Goal: Task Accomplishment & Management: Manage account settings

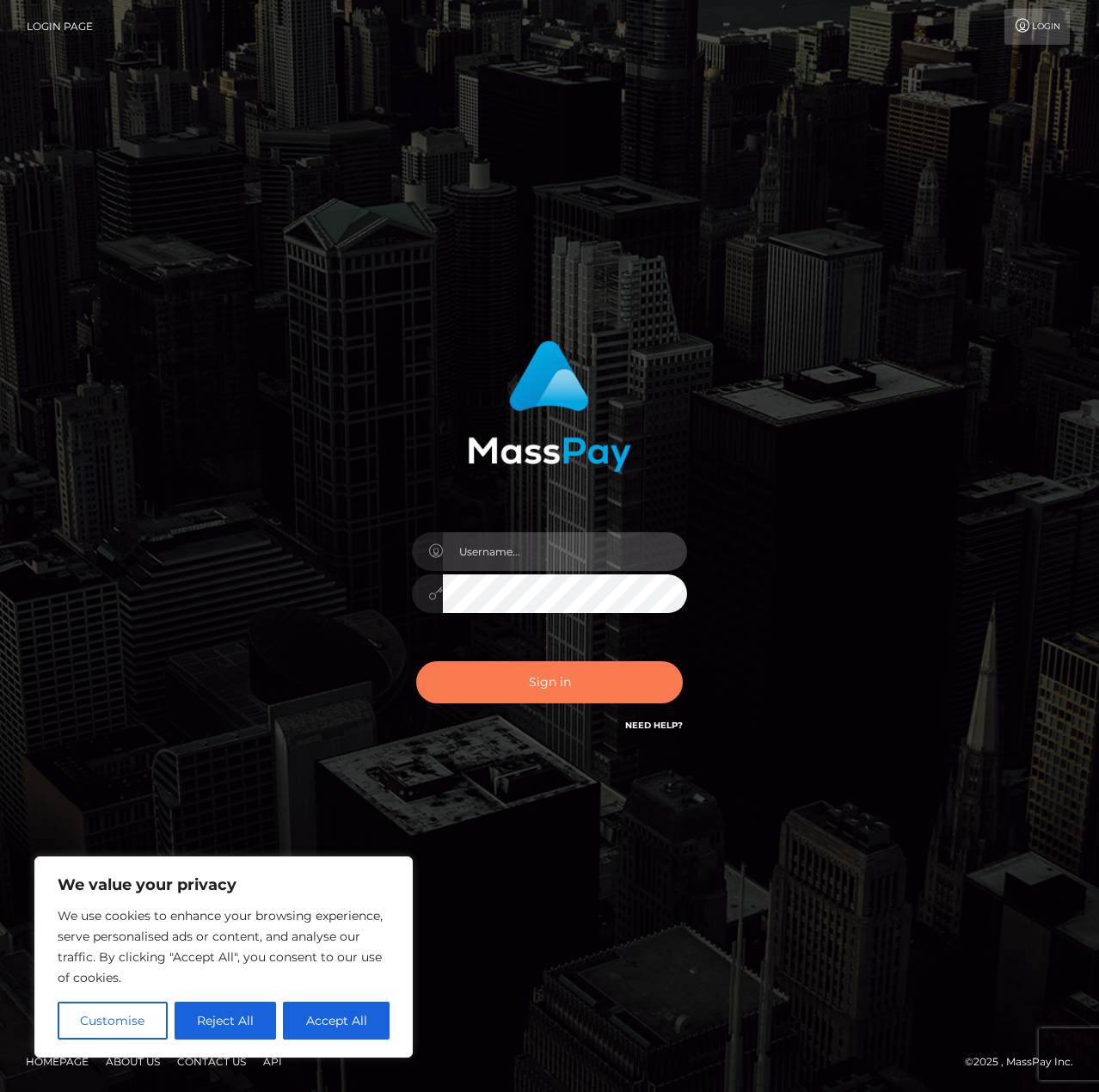
type input "matthewlebenson"
click at [555, 689] on button "Sign in" at bounding box center [549, 681] width 266 height 42
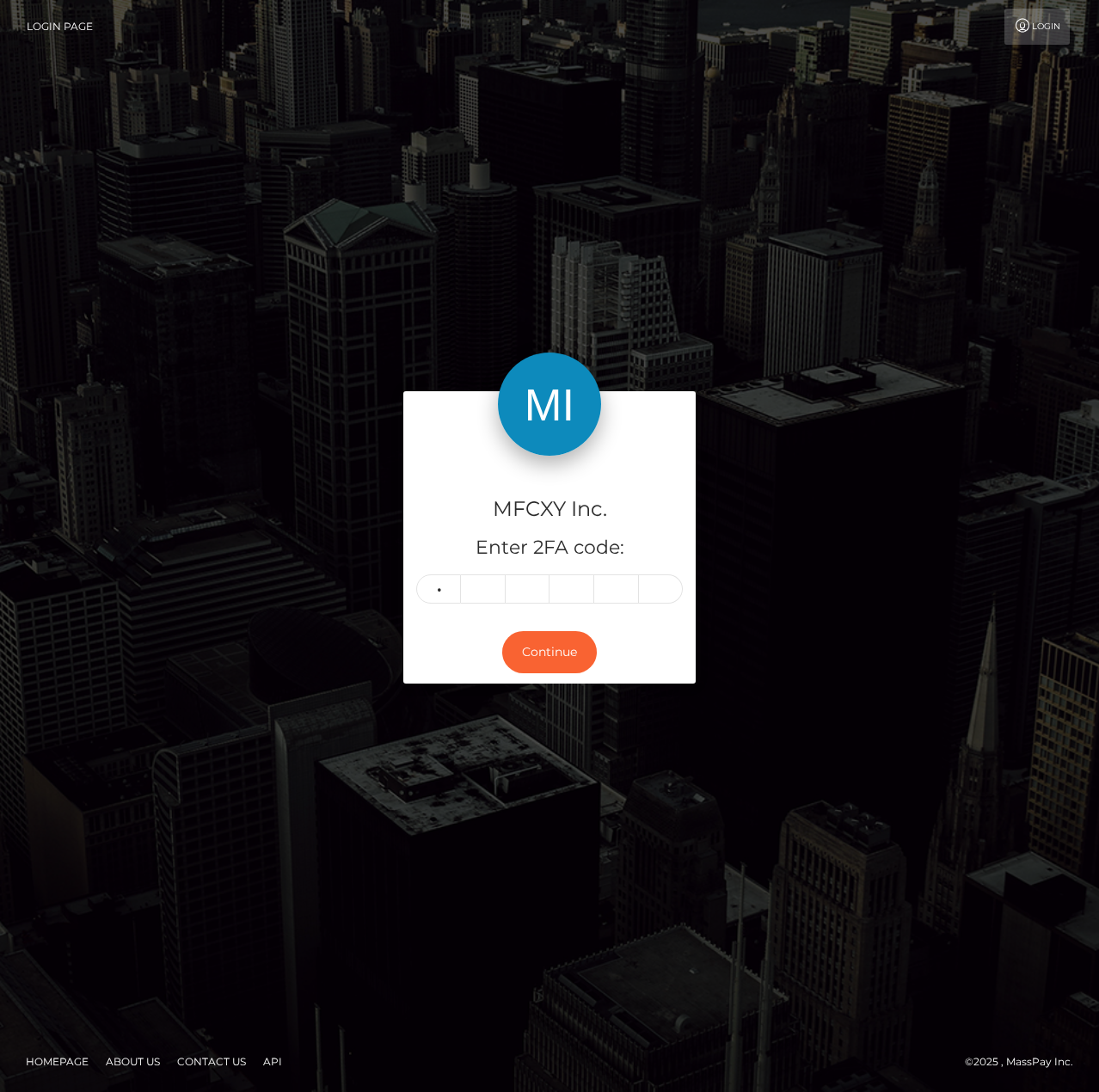
type input "6"
type input "9"
type input "2"
type input "3"
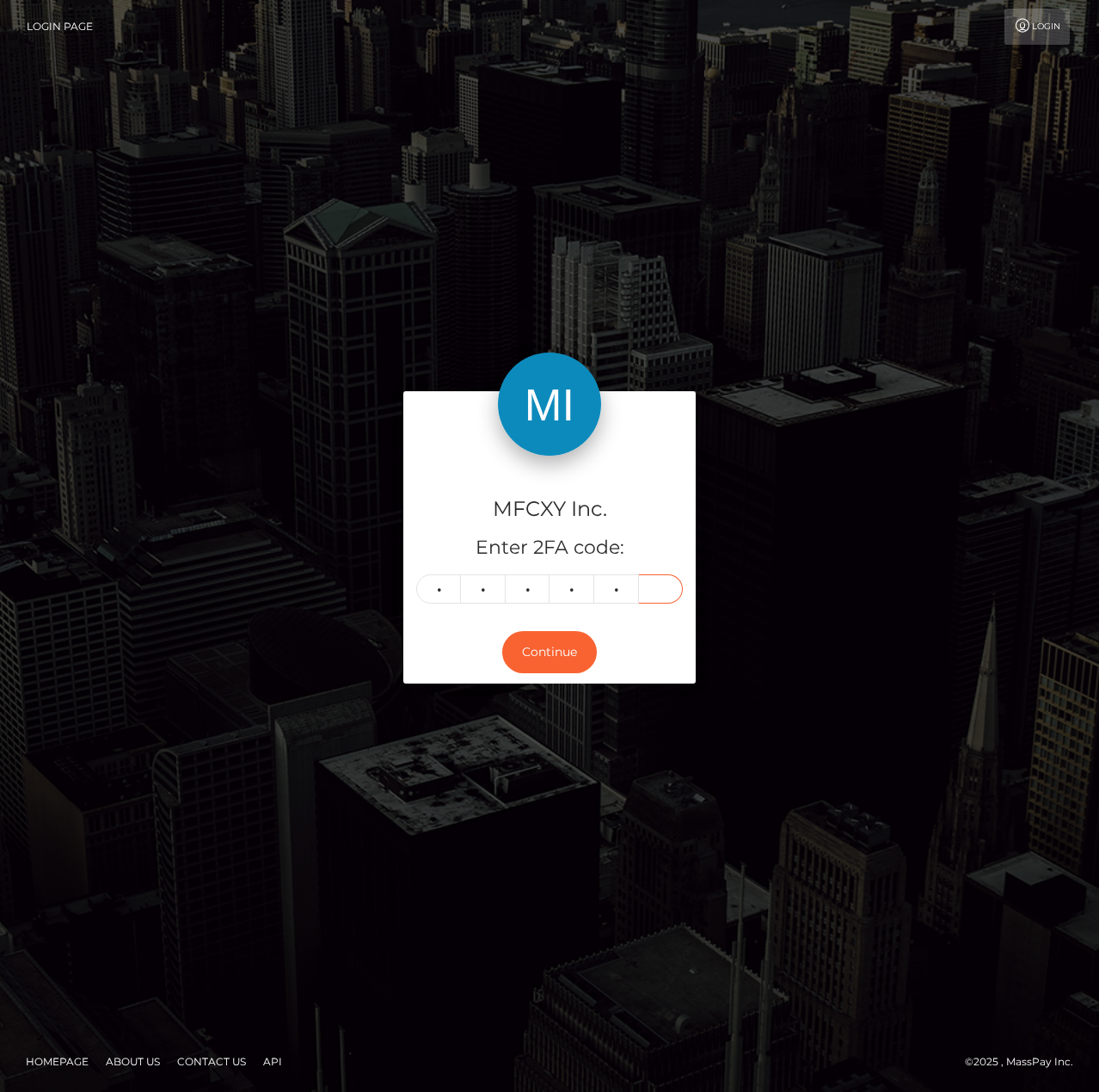
type input "7"
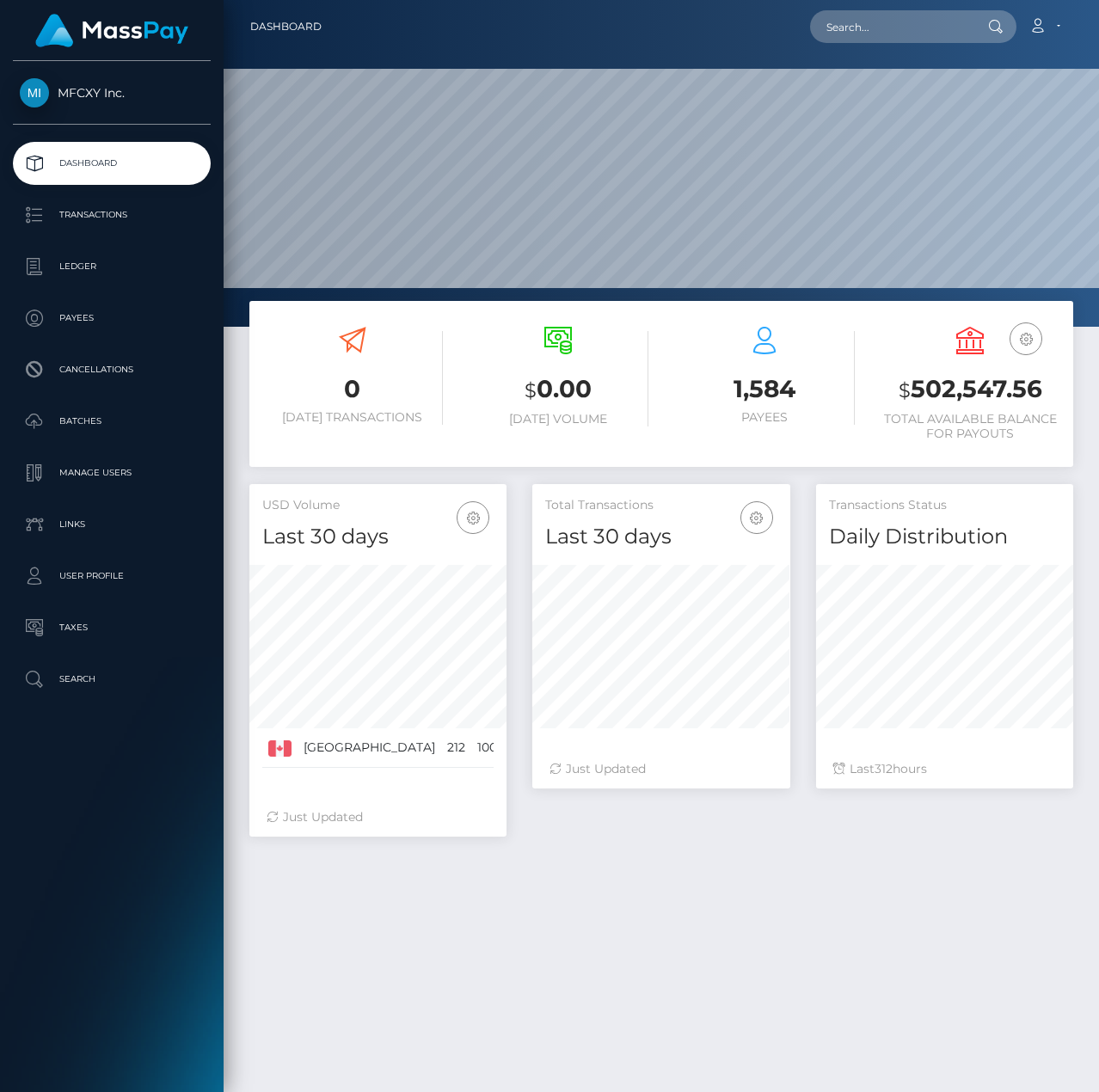
scroll to position [305, 258]
click at [90, 424] on p "Batches" at bounding box center [112, 421] width 184 height 26
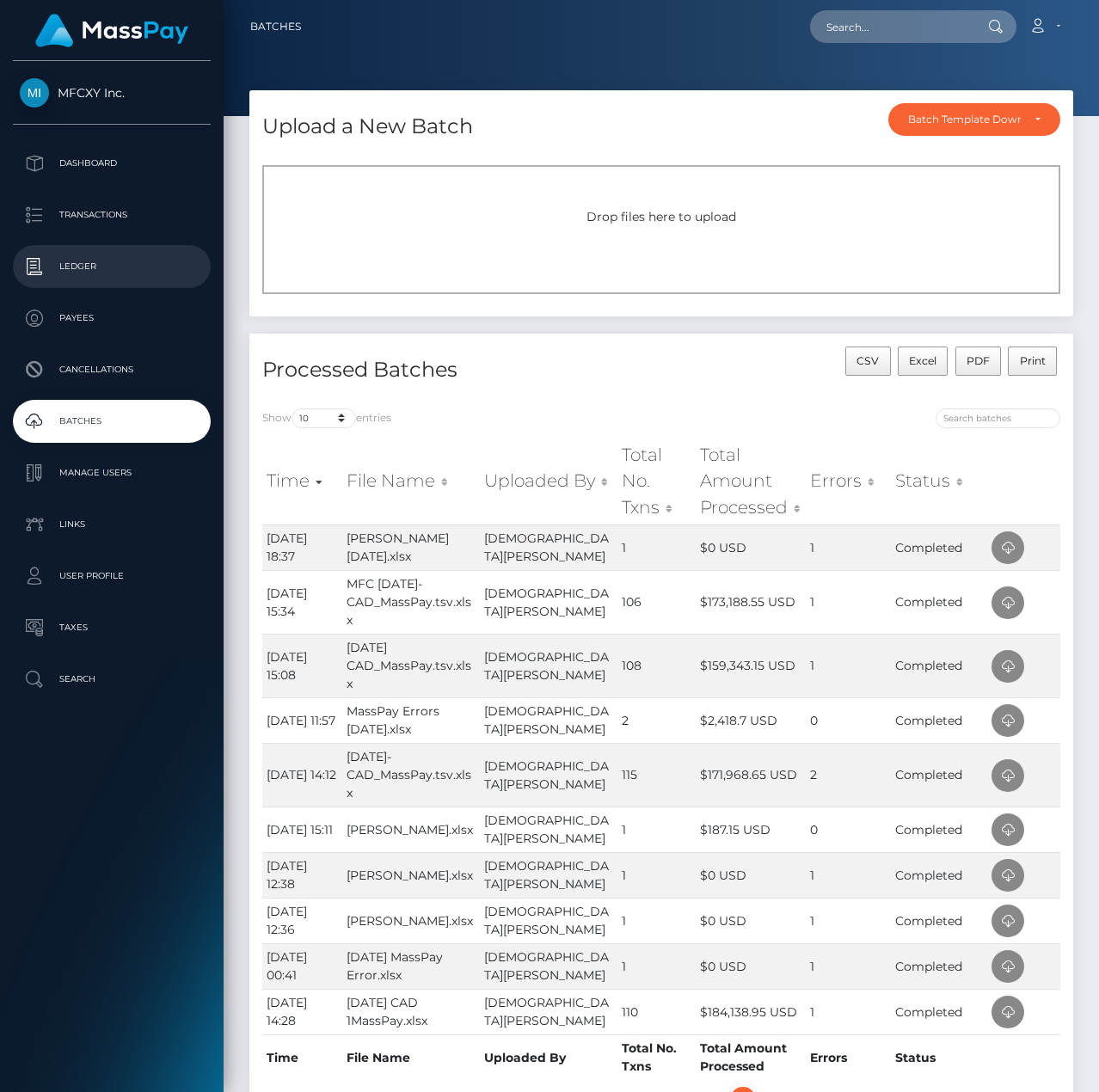
click at [99, 261] on p "Ledger" at bounding box center [112, 267] width 184 height 26
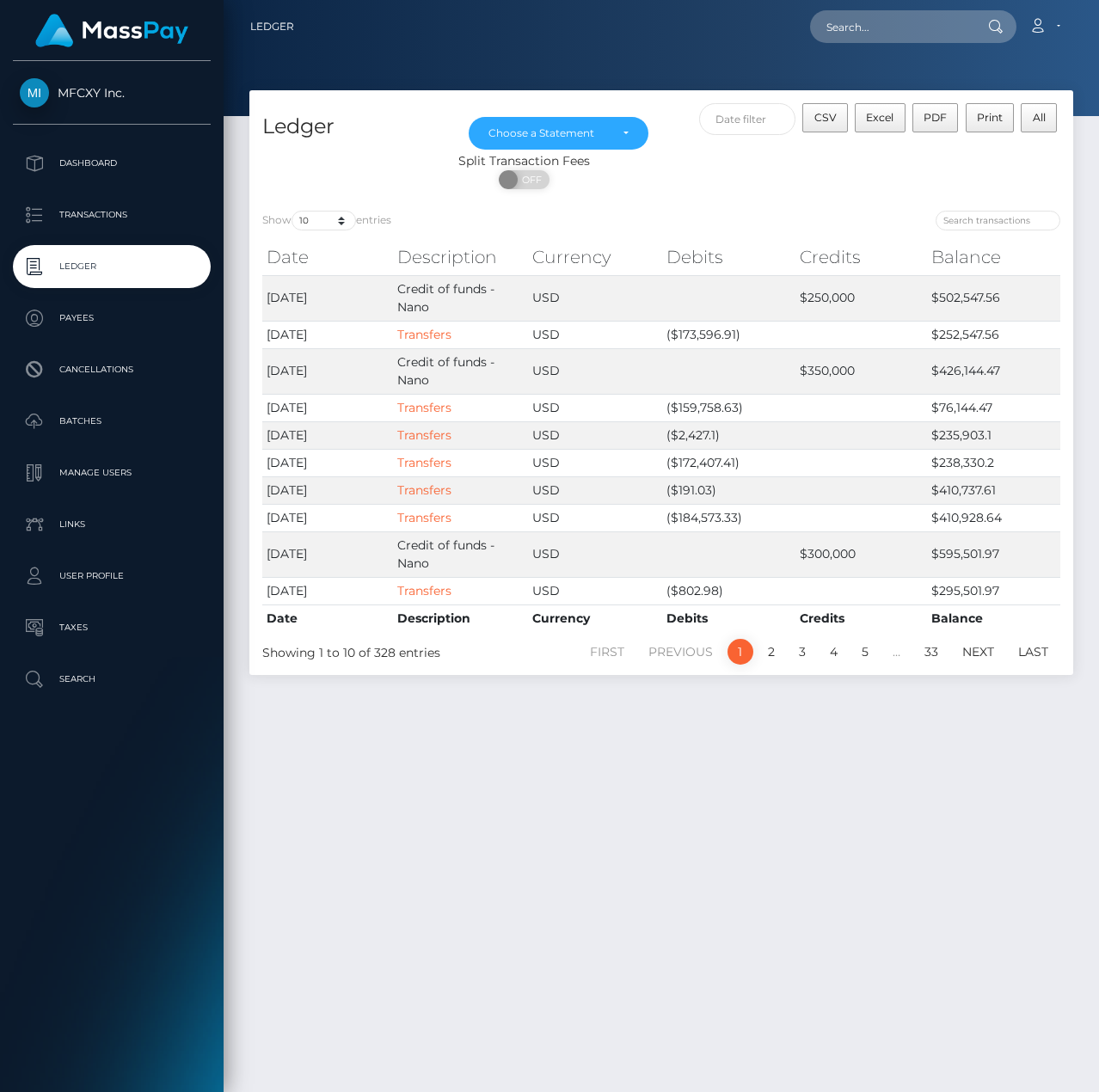
click at [592, 814] on div "Ledger Sep 2021 Oct 2021 Nov 2021 Dec 2021 Jan 2022 Feb 2022 Mar 2022 Apr 2022 …" at bounding box center [661, 583] width 875 height 986
click at [571, 133] on div "Choose a Statement" at bounding box center [549, 132] width 122 height 13
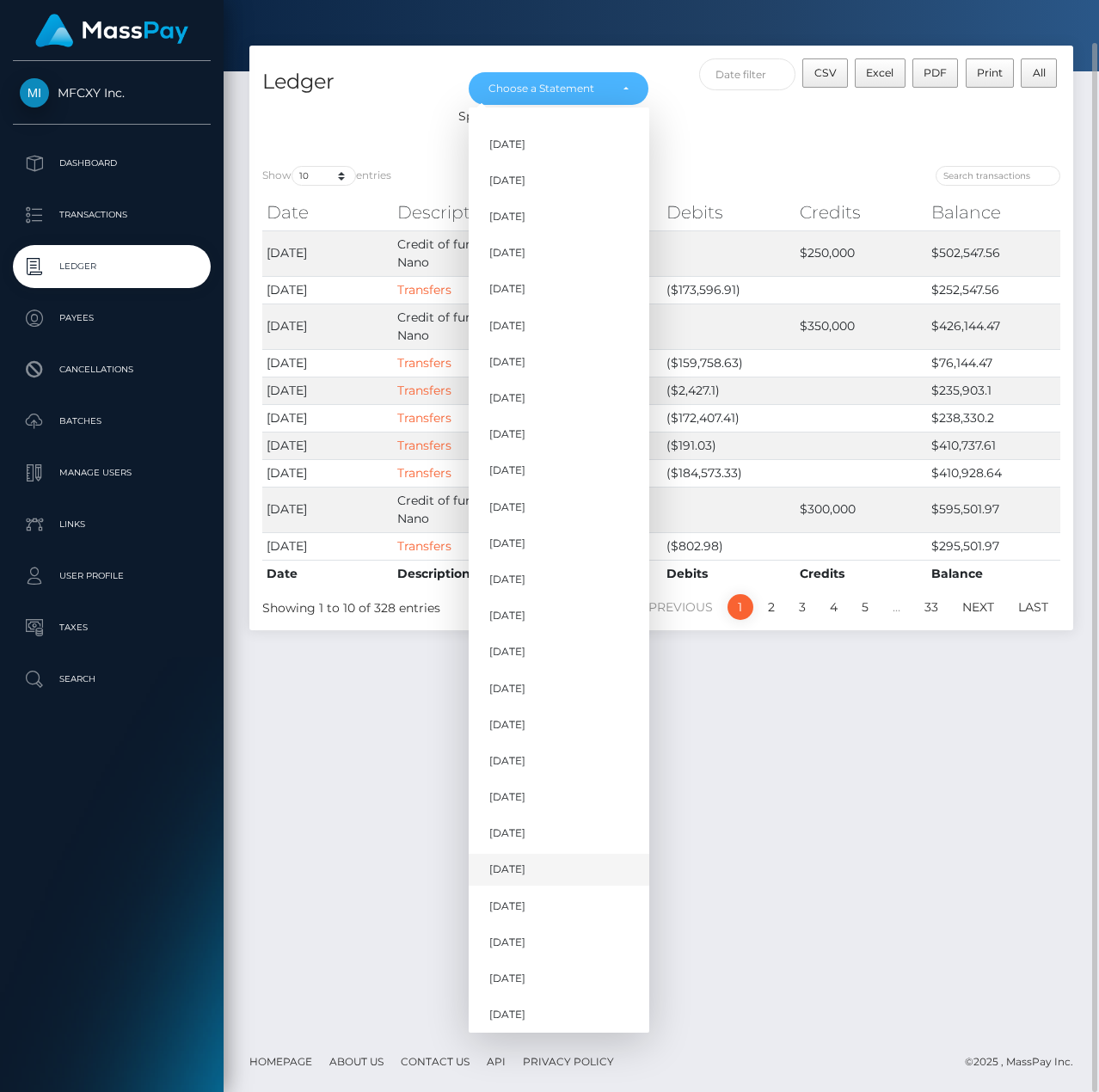
scroll to position [830, 0]
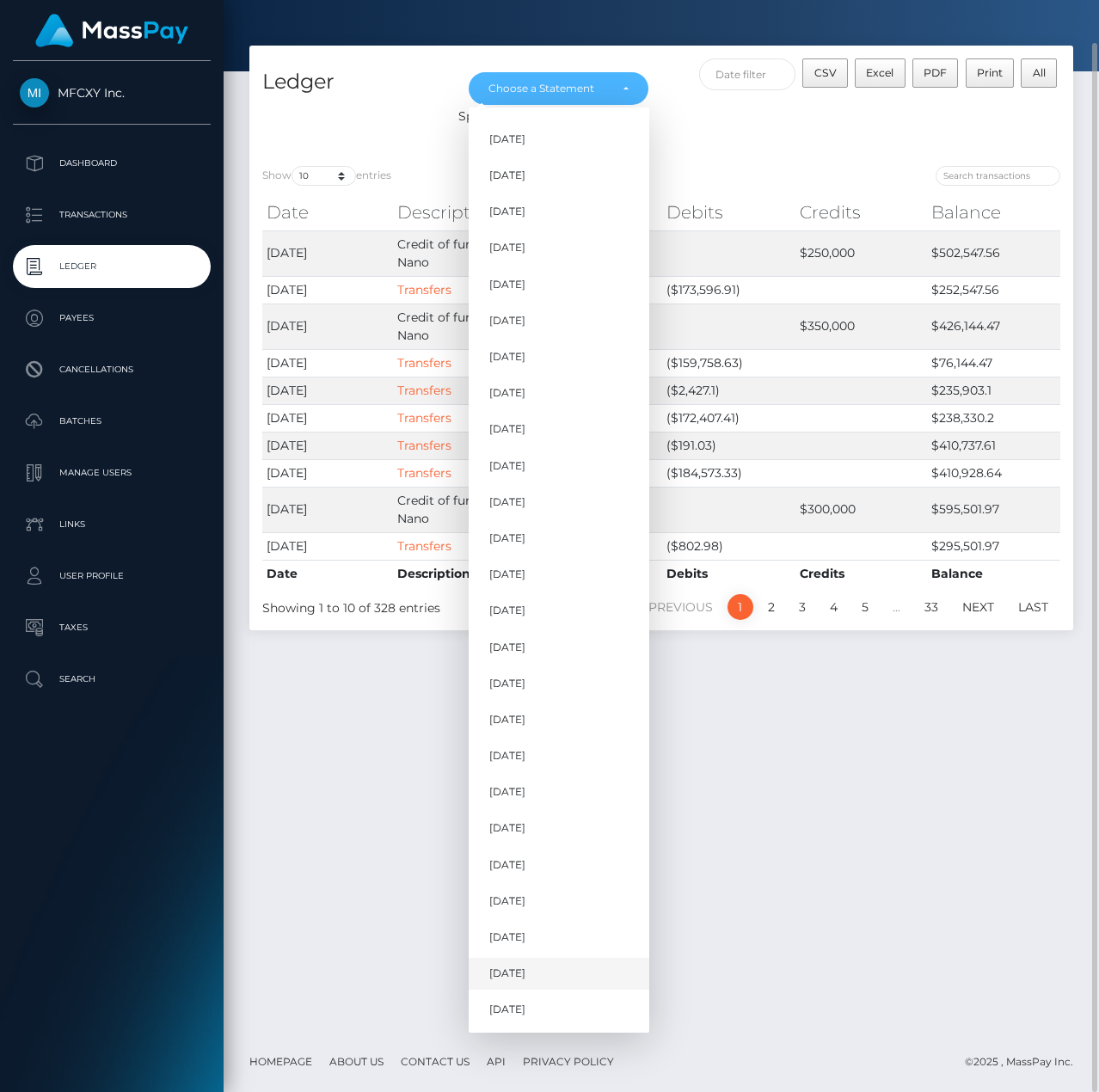
click at [499, 975] on span "Jul 2025" at bounding box center [507, 973] width 36 height 15
select select "Jul 2025"
